Goal: Obtain resource: Obtain resource

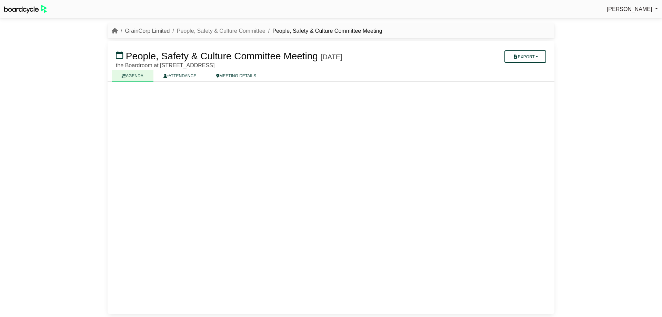
click at [138, 32] on link "GrainCorp Limited" at bounding box center [147, 31] width 45 height 6
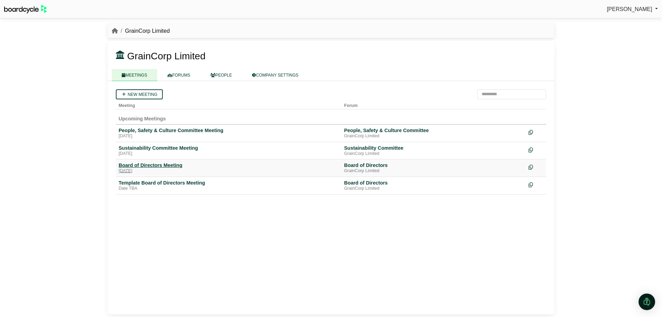
click at [175, 165] on div "Board of Directors Meeting" at bounding box center [229, 165] width 220 height 6
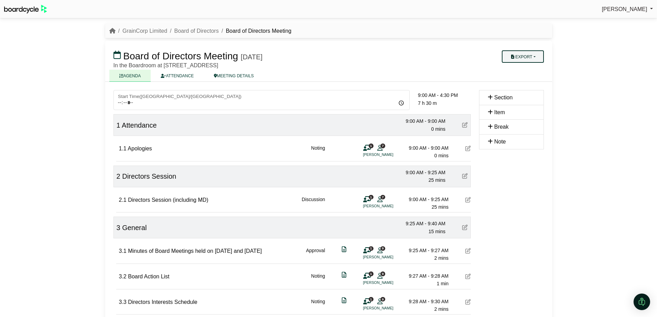
click at [533, 56] on button "Export" at bounding box center [523, 56] width 42 height 12
click at [521, 79] on link "Run Sheet" at bounding box center [530, 79] width 60 height 10
